Goal: Task Accomplishment & Management: Use online tool/utility

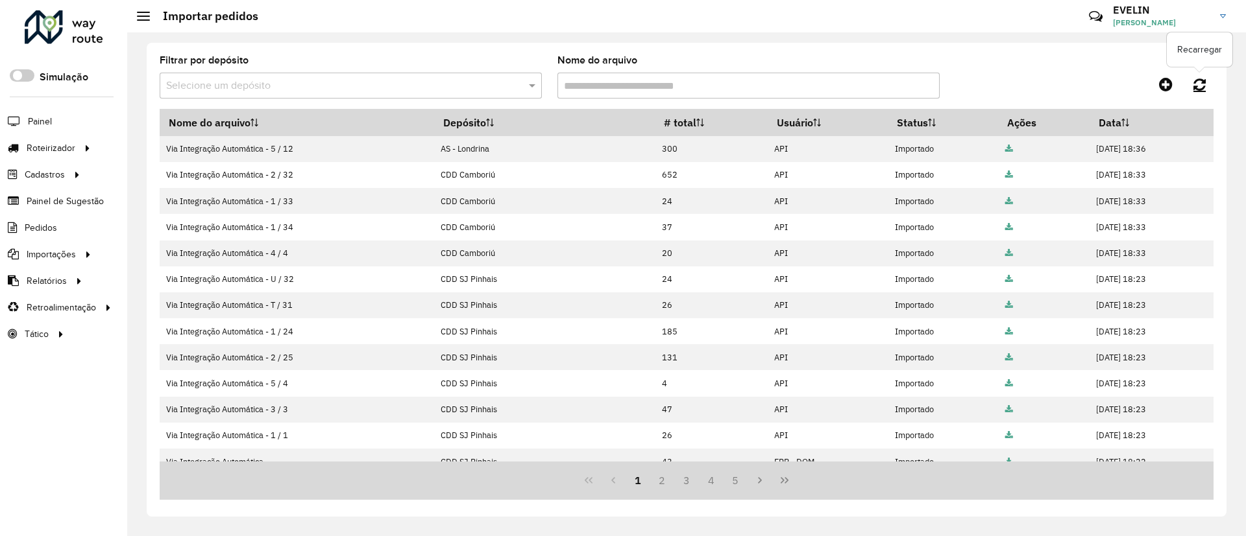
click at [1204, 82] on icon at bounding box center [1199, 84] width 12 height 14
click at [1191, 81] on link at bounding box center [1199, 84] width 28 height 23
drag, startPoint x: 10, startPoint y: 123, endPoint x: 1207, endPoint y: 79, distance: 1197.0
click at [1207, 79] on link at bounding box center [1199, 84] width 28 height 23
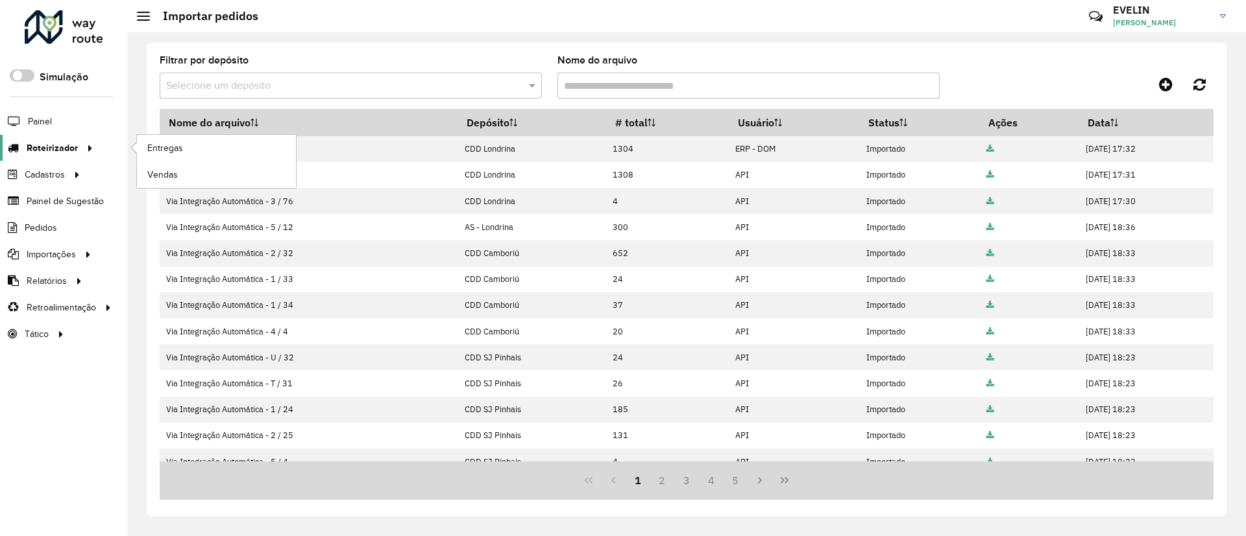
click at [54, 140] on link "Roteirizador" at bounding box center [48, 148] width 97 height 26
click at [166, 147] on span "Entregas" at bounding box center [165, 148] width 37 height 14
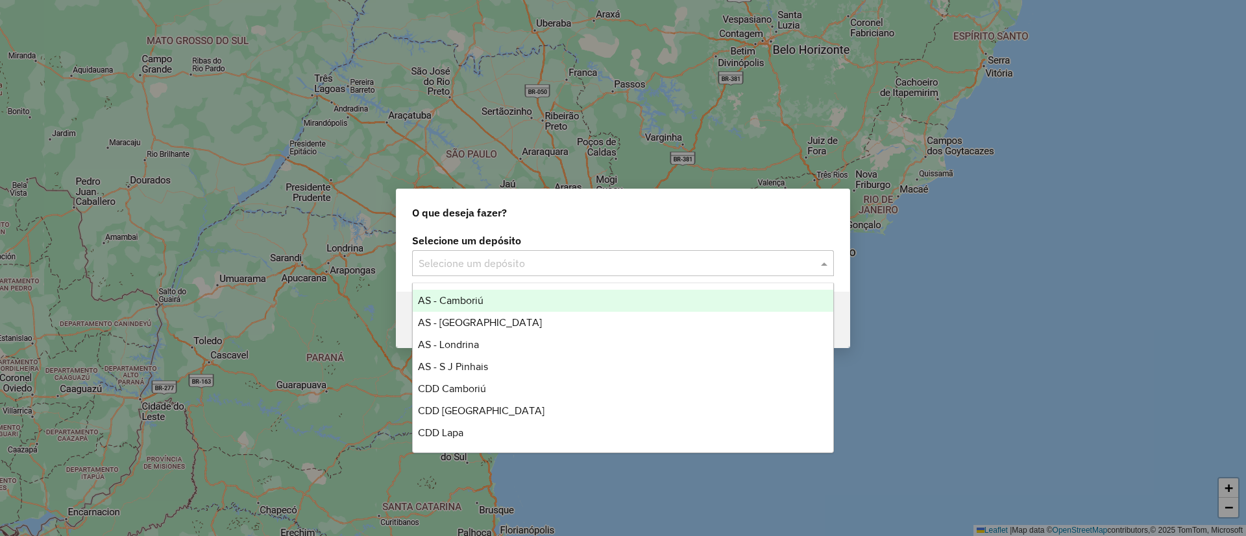
click at [557, 270] on input "text" at bounding box center [609, 264] width 383 height 16
type input "*"
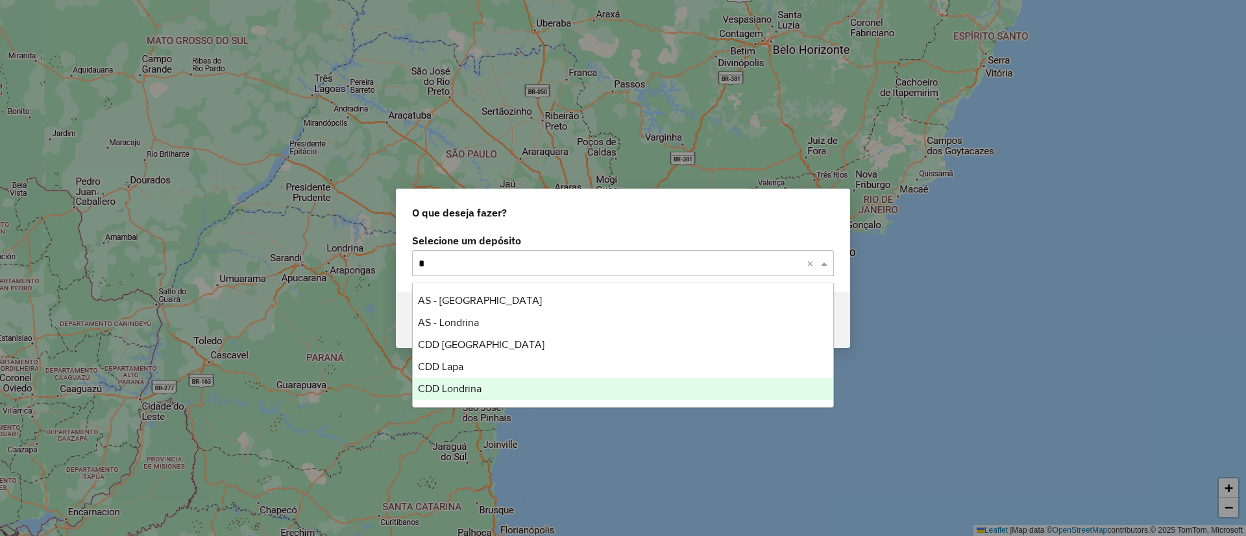
click at [466, 385] on span "CDD Londrina" at bounding box center [450, 388] width 64 height 11
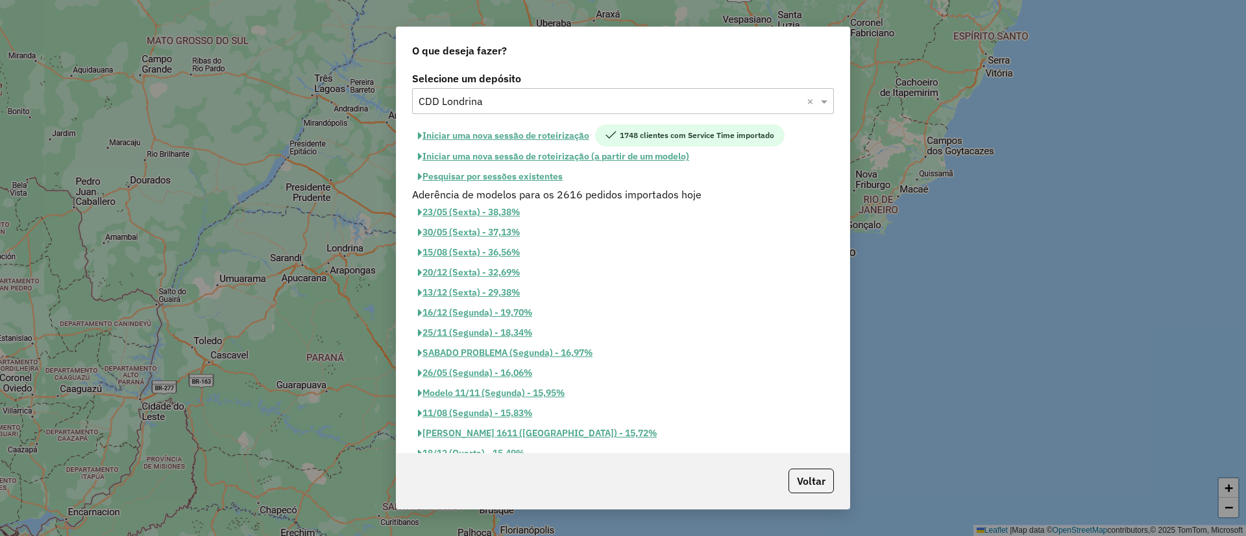
click at [555, 125] on button "Iniciar uma nova sessão de roteirização" at bounding box center [503, 136] width 183 height 22
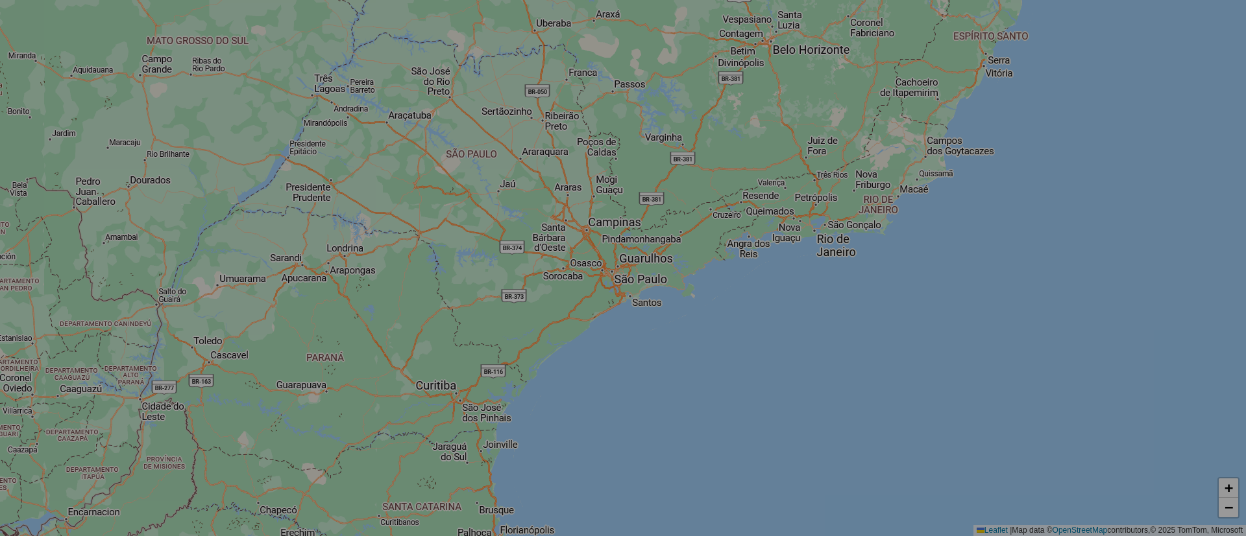
select select "*"
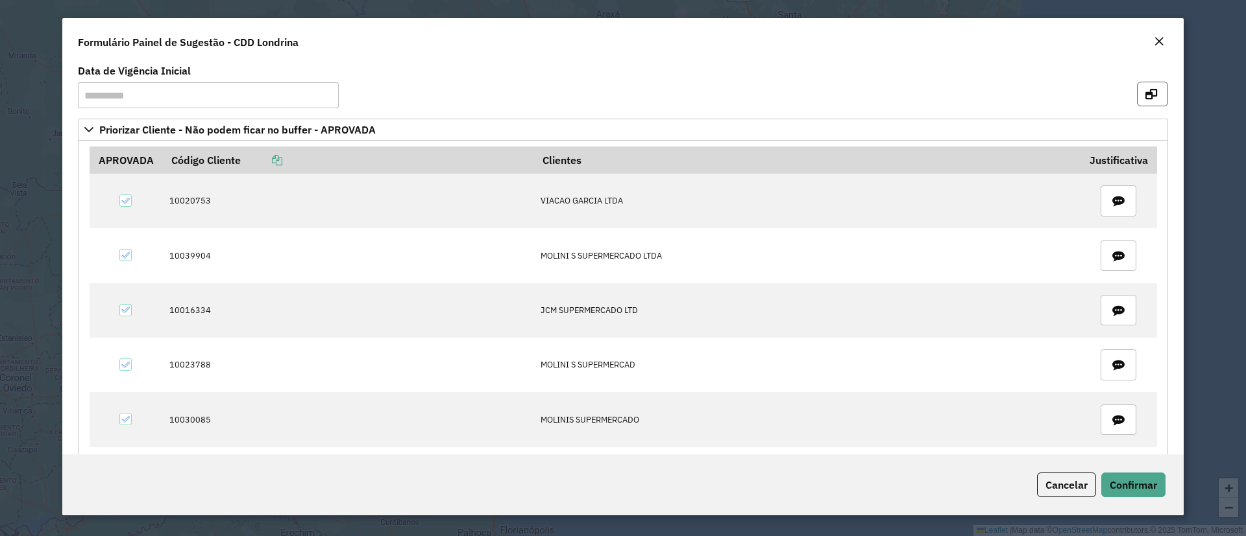
click at [1146, 90] on icon "button" at bounding box center [1151, 94] width 12 height 10
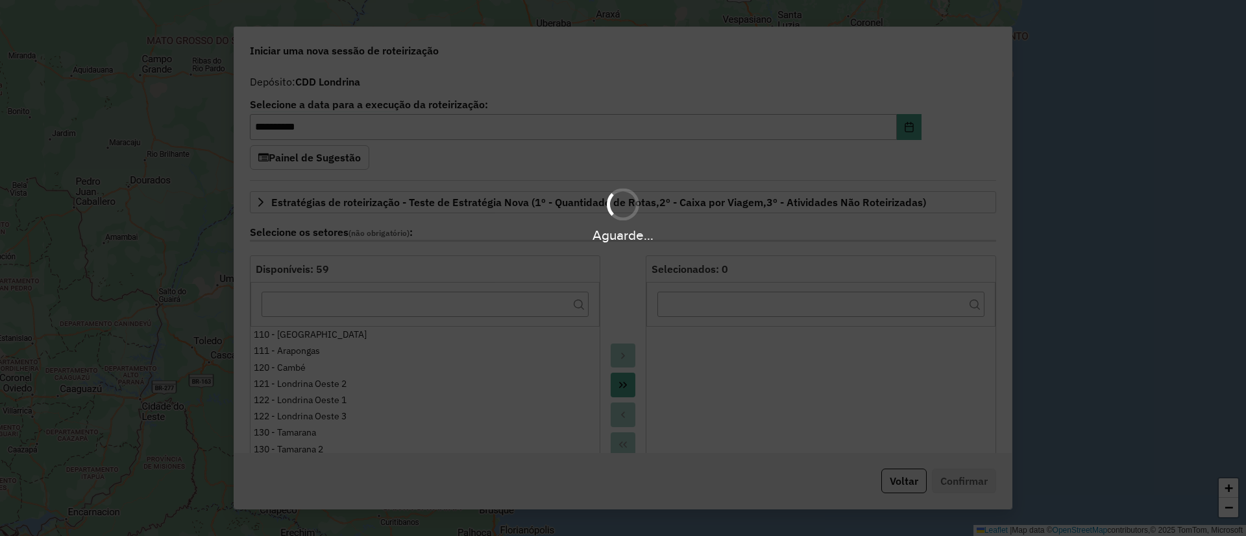
click at [623, 381] on div "Aguarde..." at bounding box center [623, 268] width 1246 height 536
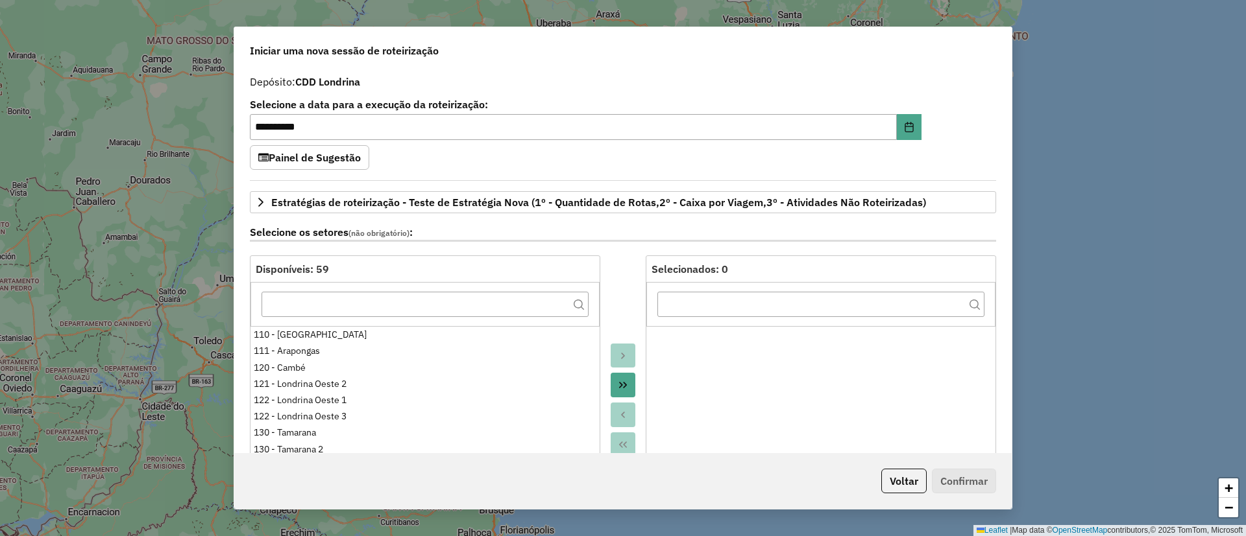
click at [623, 381] on icon "Move All to Target" at bounding box center [623, 385] width 10 height 10
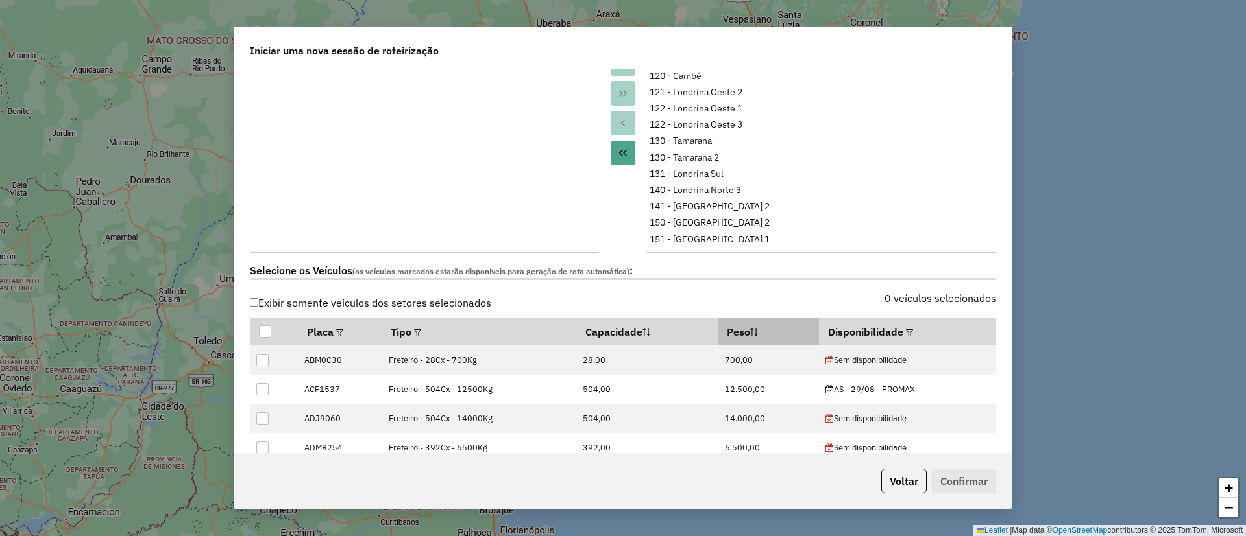
scroll to position [97, 0]
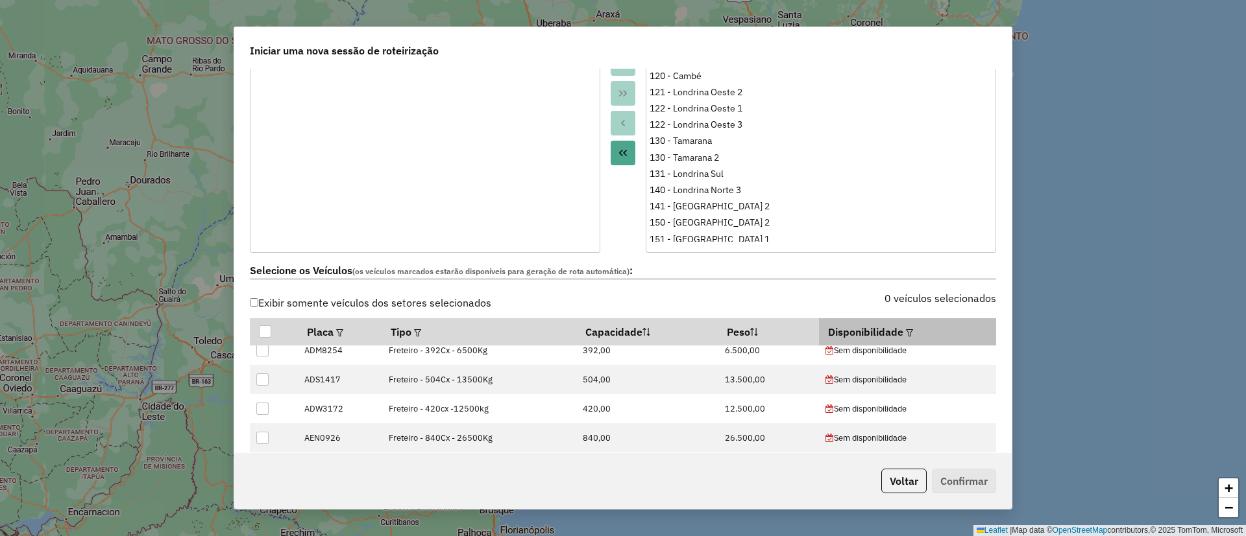
click at [908, 330] on th "Disponibilidade" at bounding box center [907, 332] width 177 height 27
click at [906, 334] on em at bounding box center [909, 333] width 7 height 7
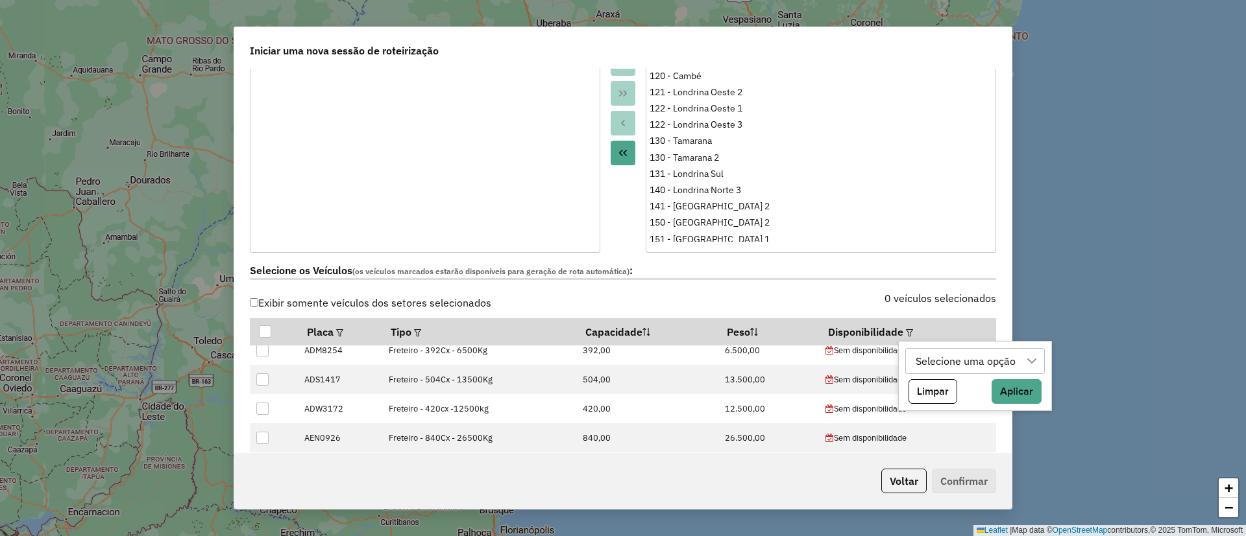
click at [1036, 363] on icon at bounding box center [1031, 361] width 10 height 10
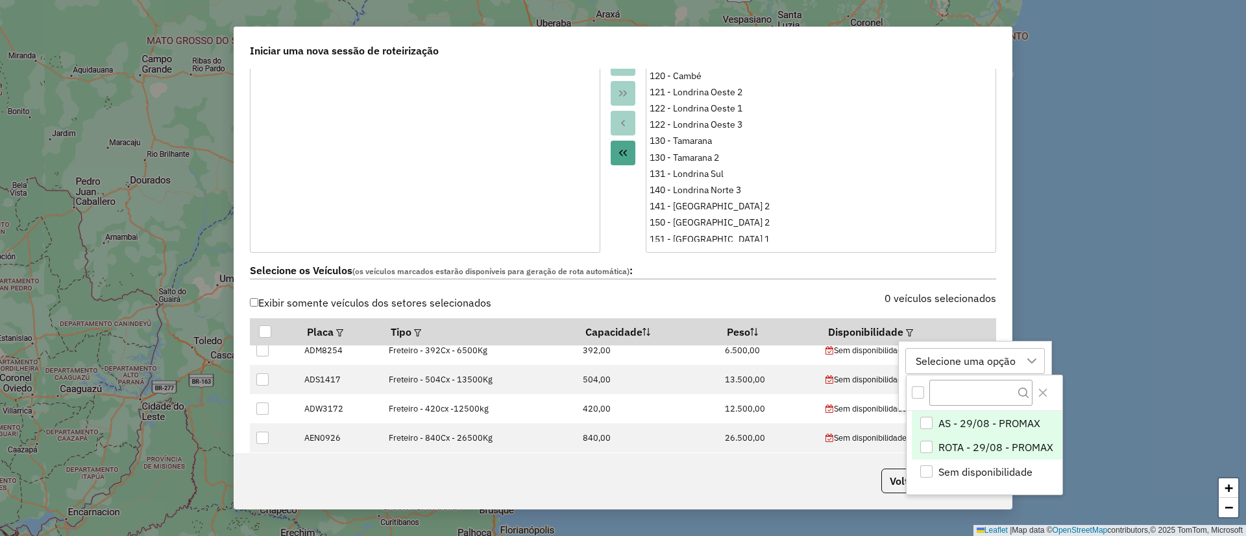
click at [984, 442] on span "ROTA - 29/08 - PROMAX" at bounding box center [995, 448] width 115 height 16
click at [1051, 389] on button "Close" at bounding box center [1042, 393] width 21 height 21
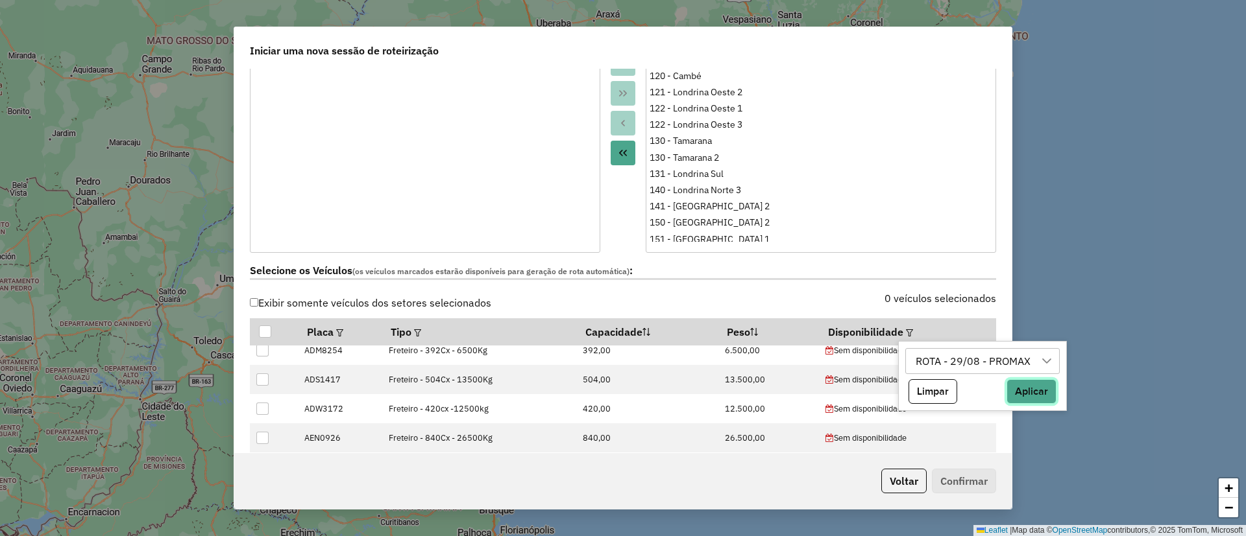
click at [1048, 391] on button "Aplicar" at bounding box center [1031, 391] width 50 height 25
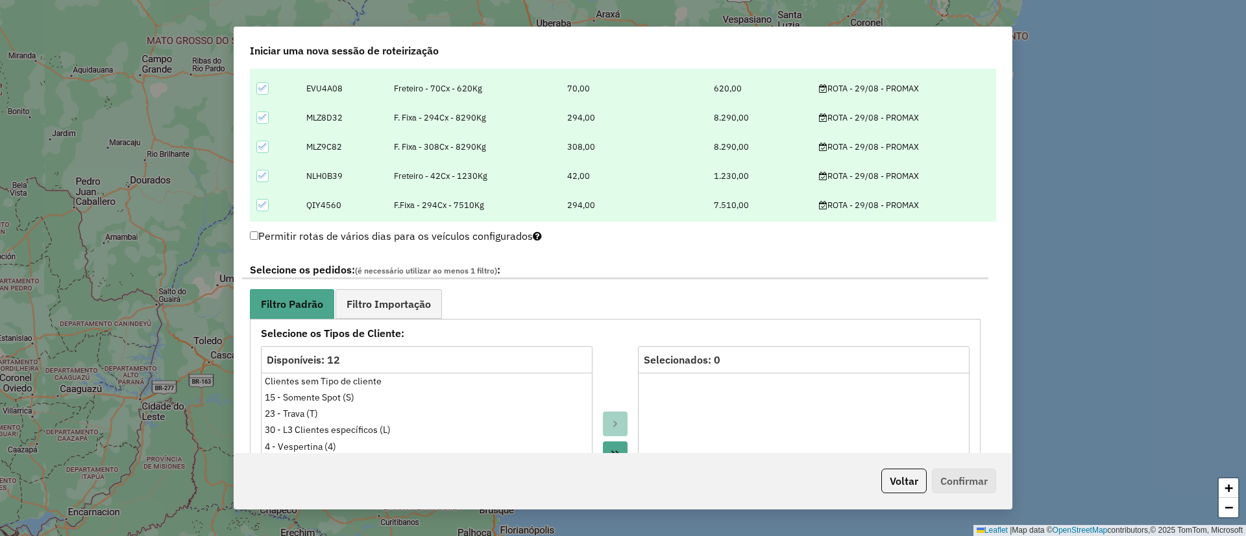
scroll to position [681, 0]
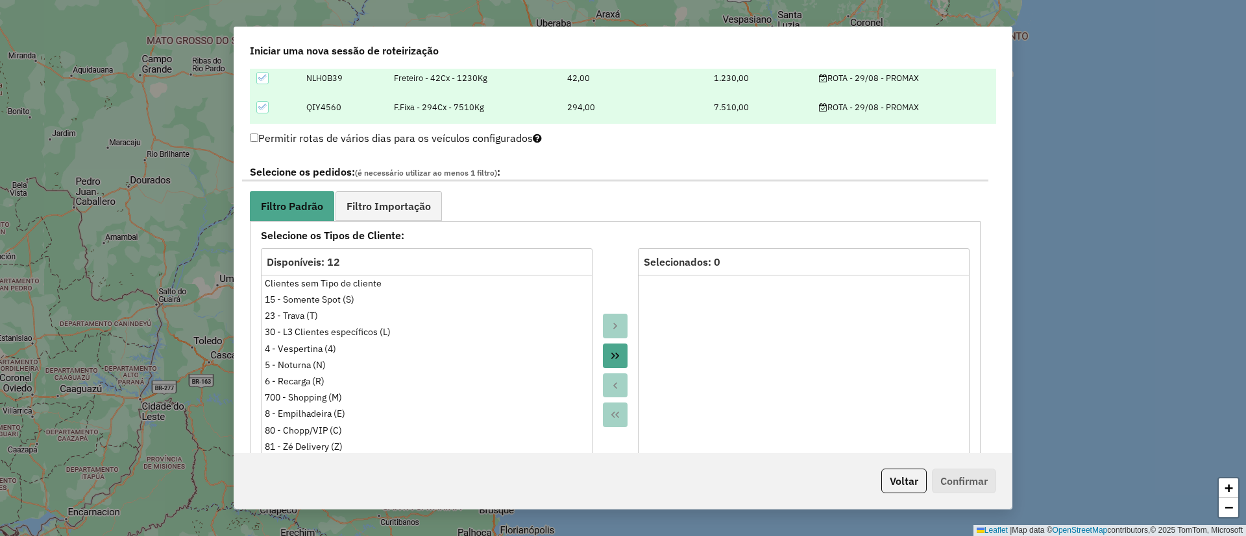
click at [607, 352] on button "Move All to Target" at bounding box center [615, 356] width 25 height 25
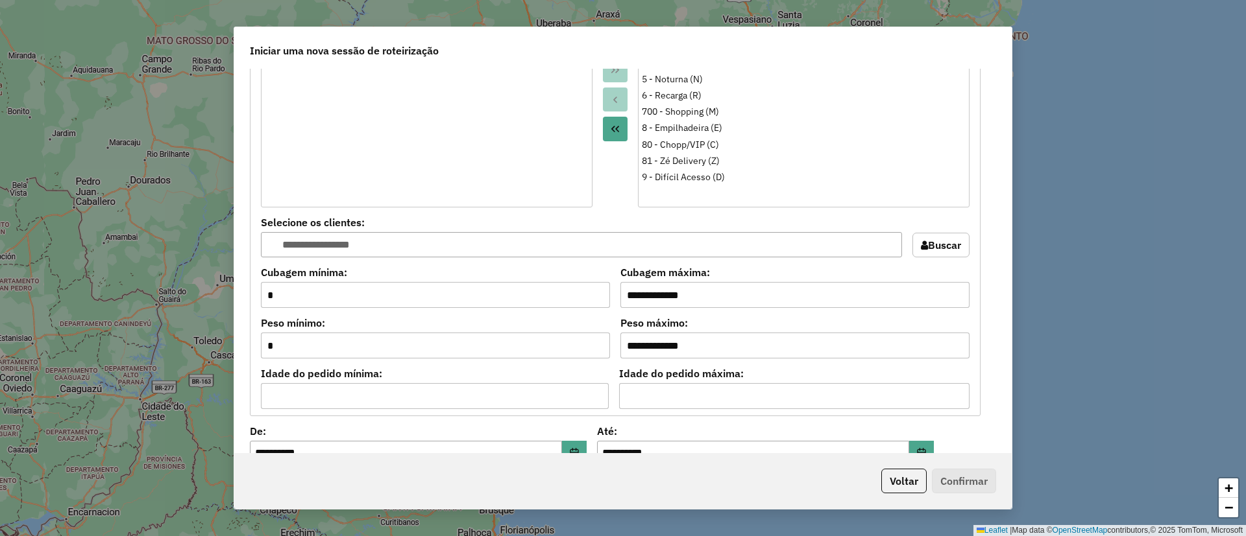
scroll to position [1168, 0]
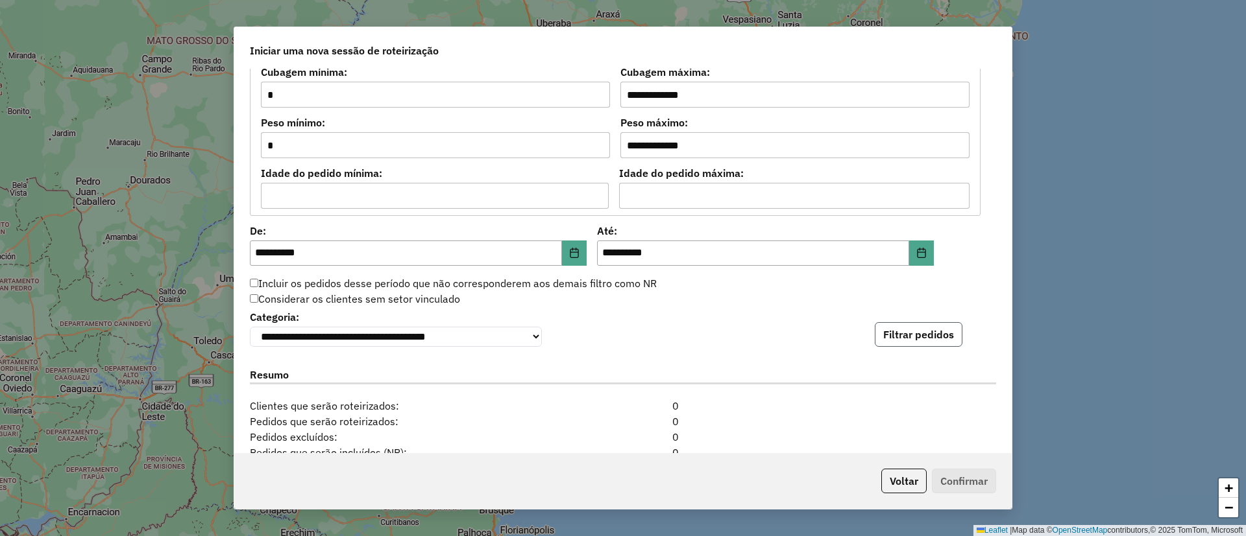
click at [900, 330] on button "Filtrar pedidos" at bounding box center [918, 334] width 88 height 25
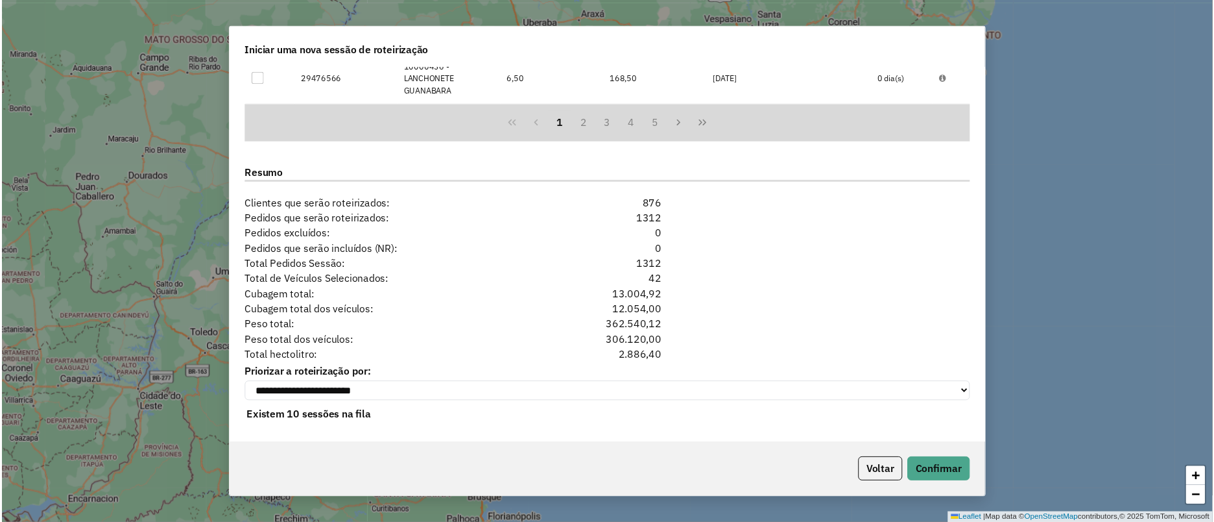
scroll to position [1642, 0]
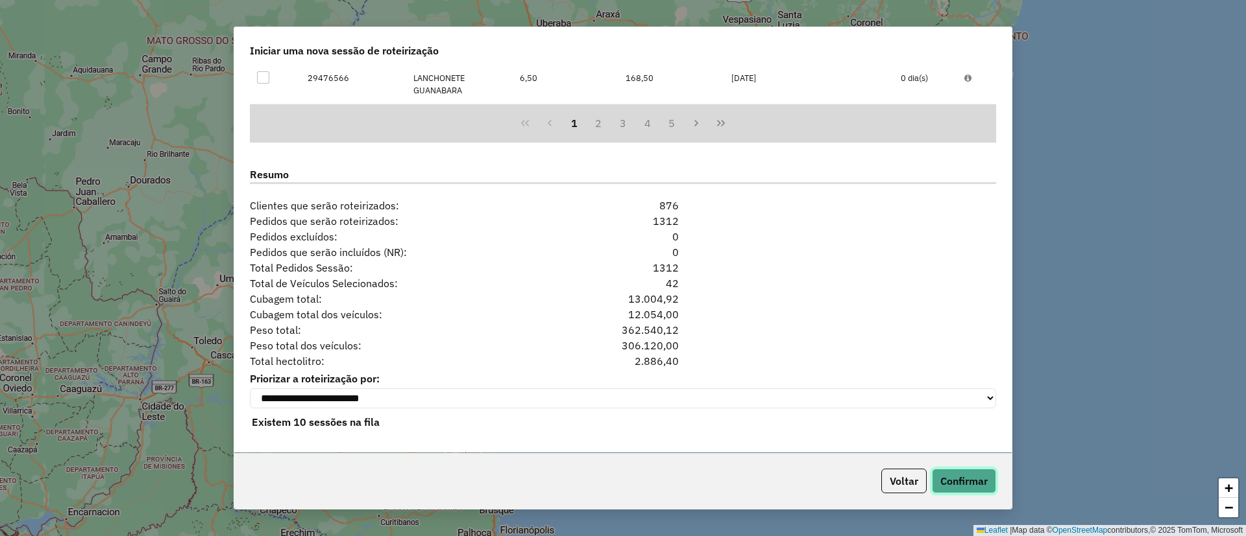
click at [976, 476] on button "Confirmar" at bounding box center [964, 481] width 64 height 25
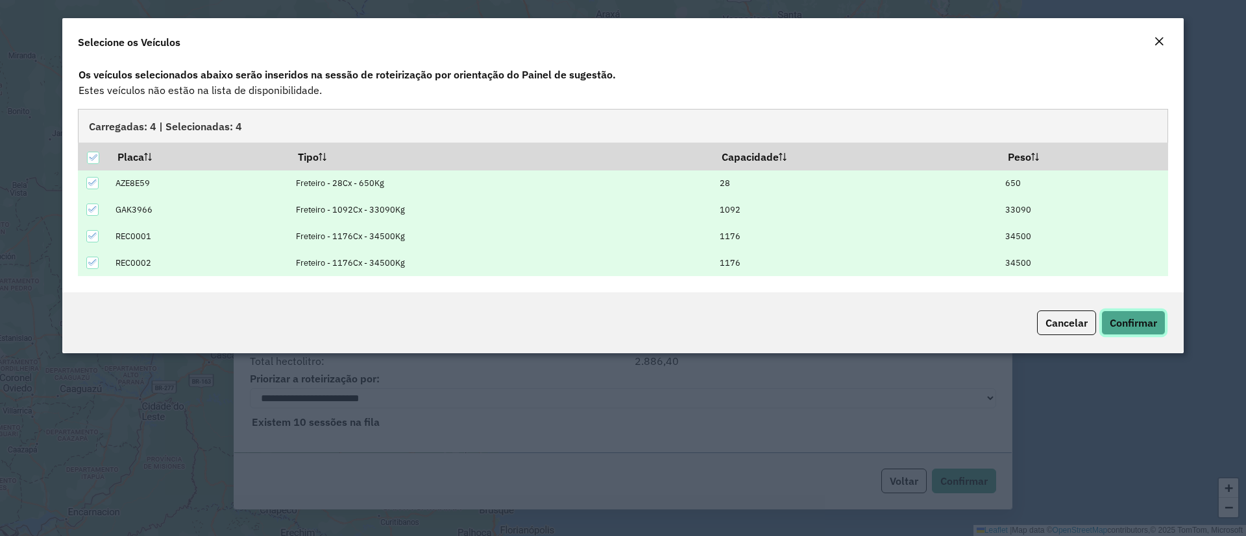
click at [1142, 327] on span "Confirmar" at bounding box center [1132, 323] width 47 height 13
